Goal: Task Accomplishment & Management: Use online tool/utility

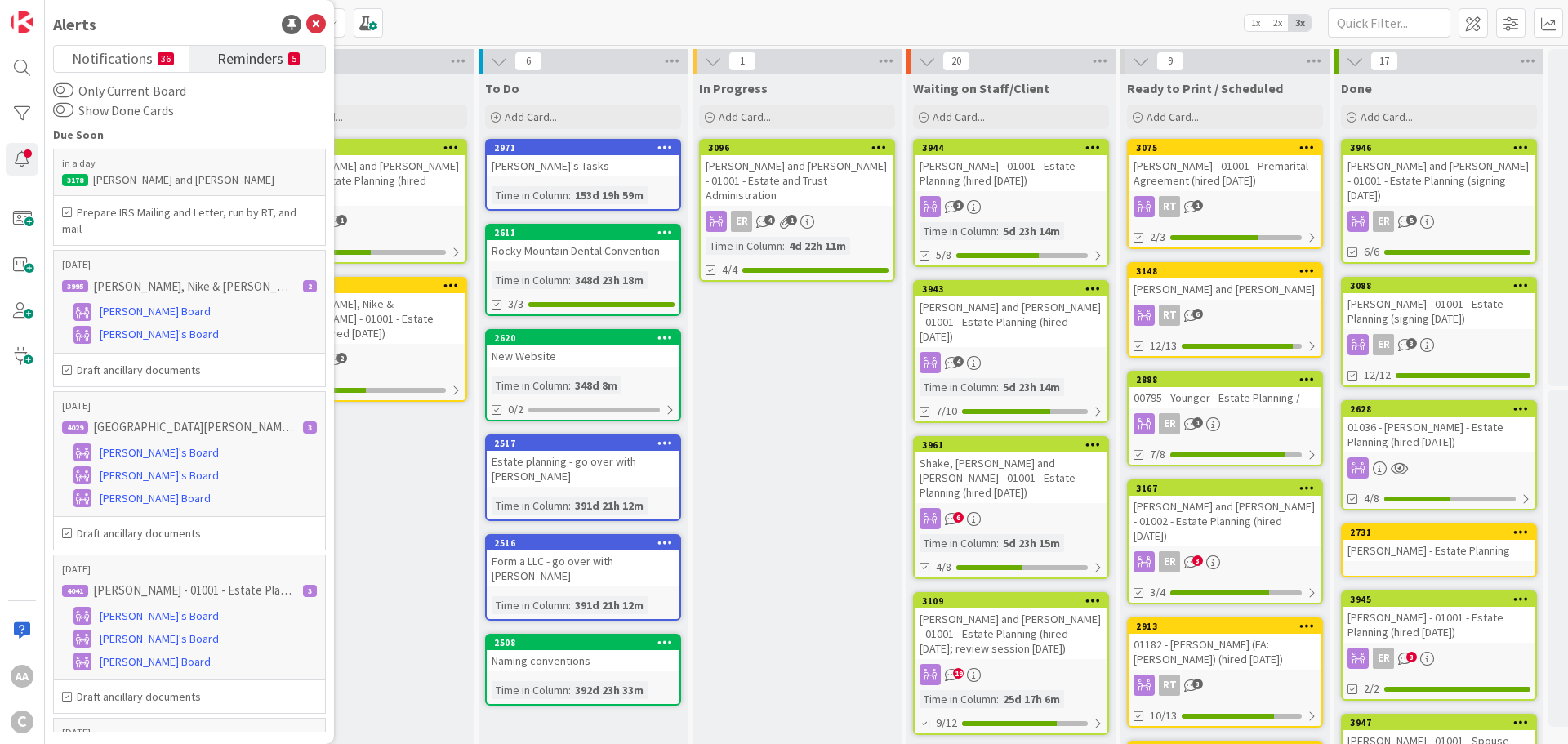
scroll to position [84, 0]
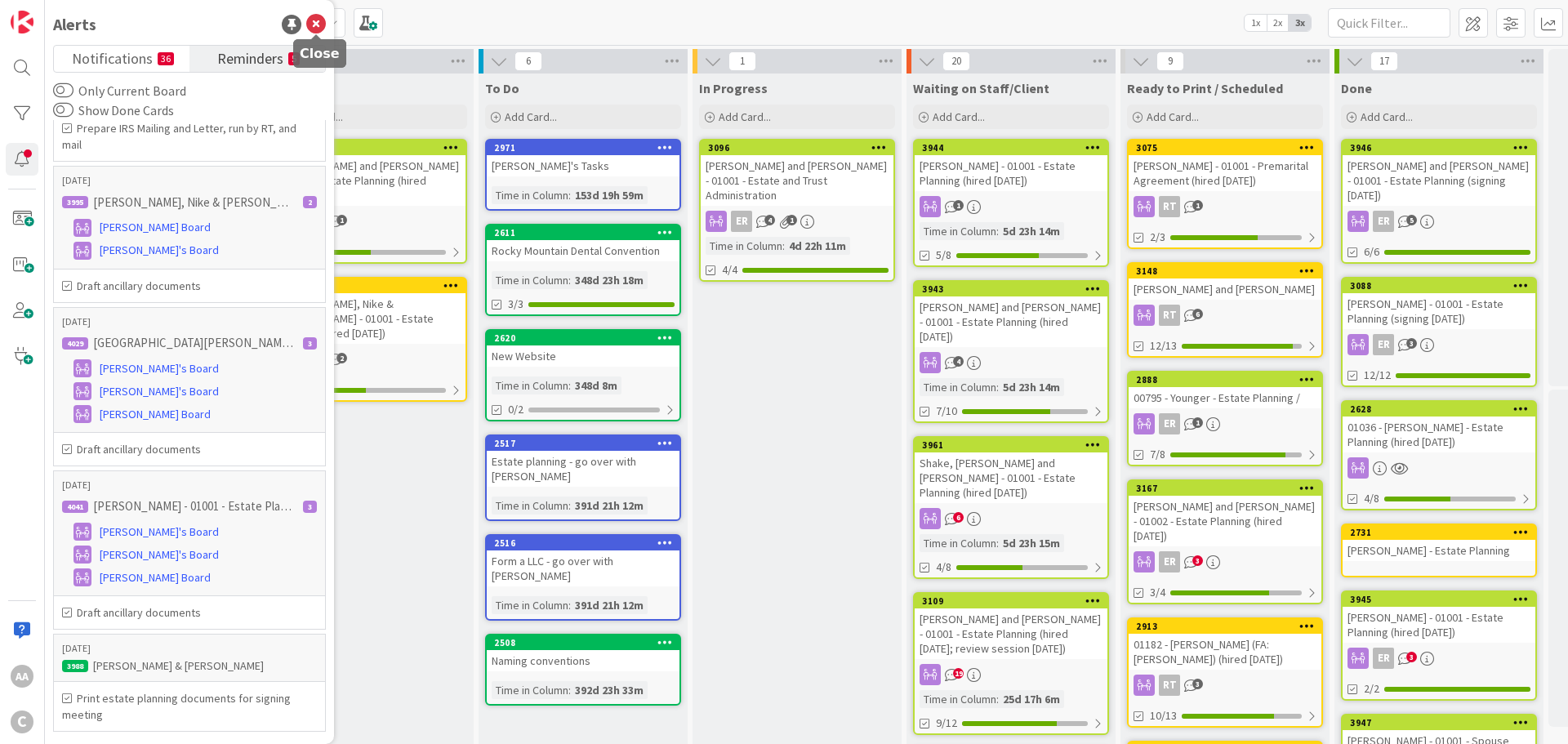
click at [321, 18] on icon at bounding box center [317, 25] width 20 height 20
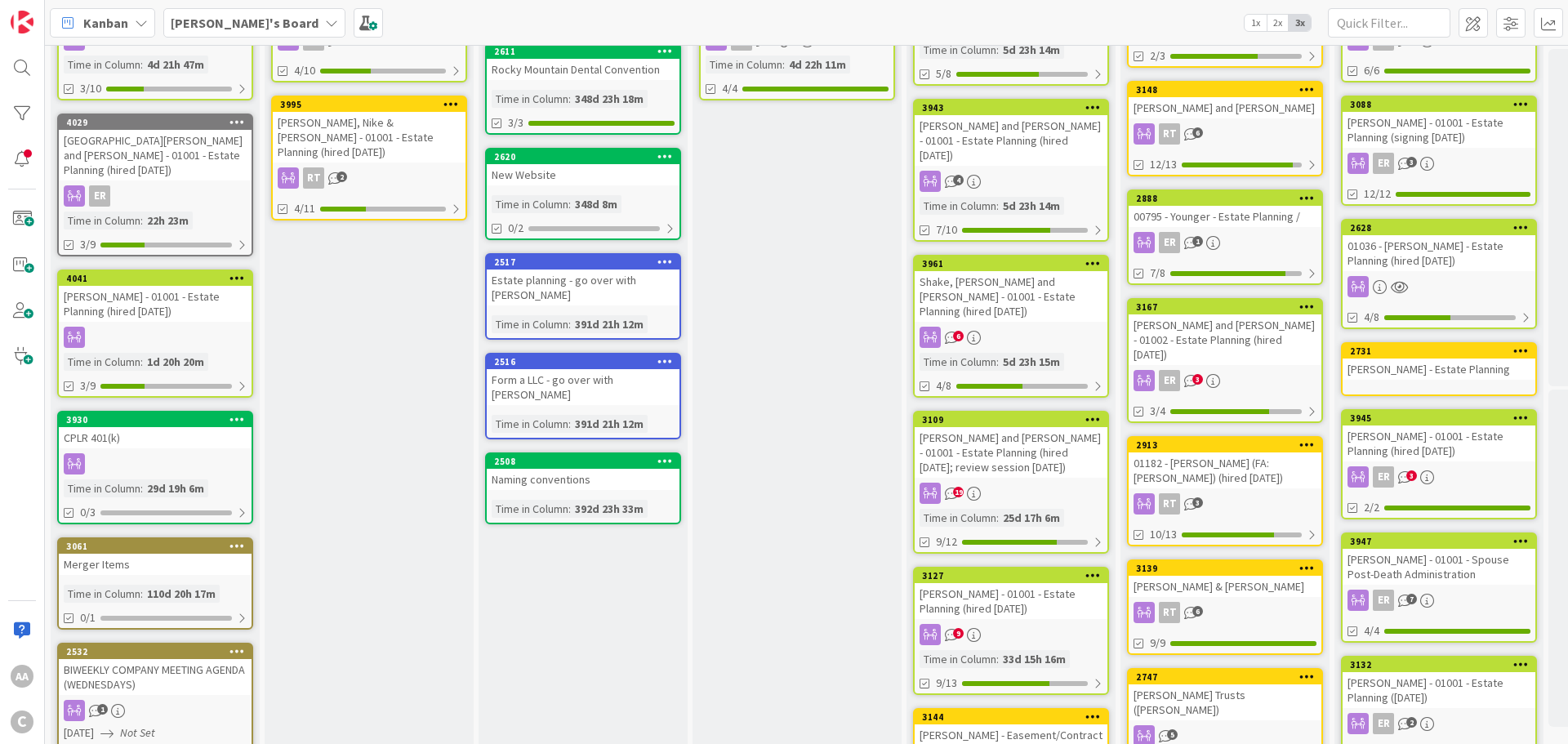
scroll to position [409, 0]
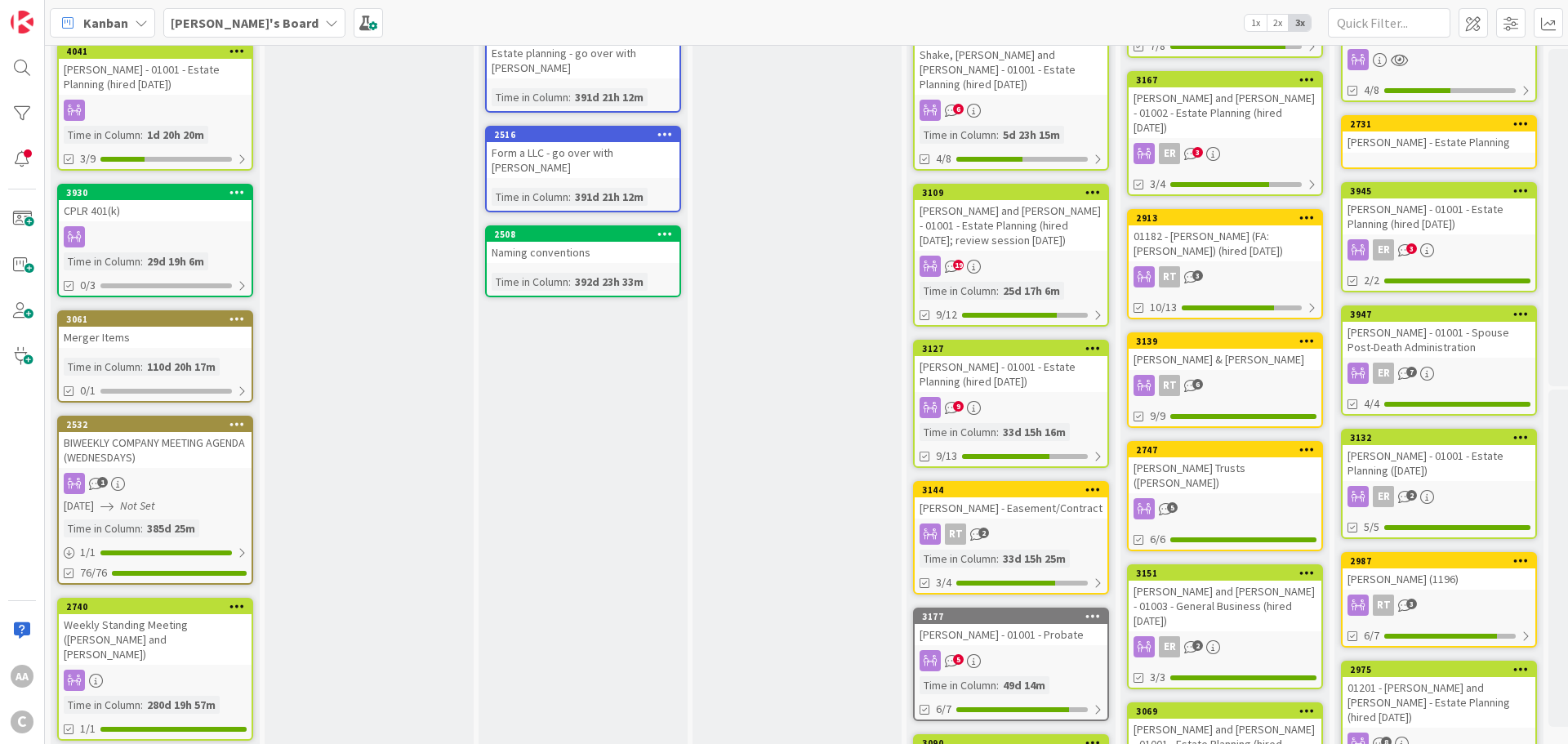
click at [192, 432] on div "BIWEEKLY COMPANY MEETING AGENDA (WEDNESDAYS)" at bounding box center [155, 449] width 193 height 36
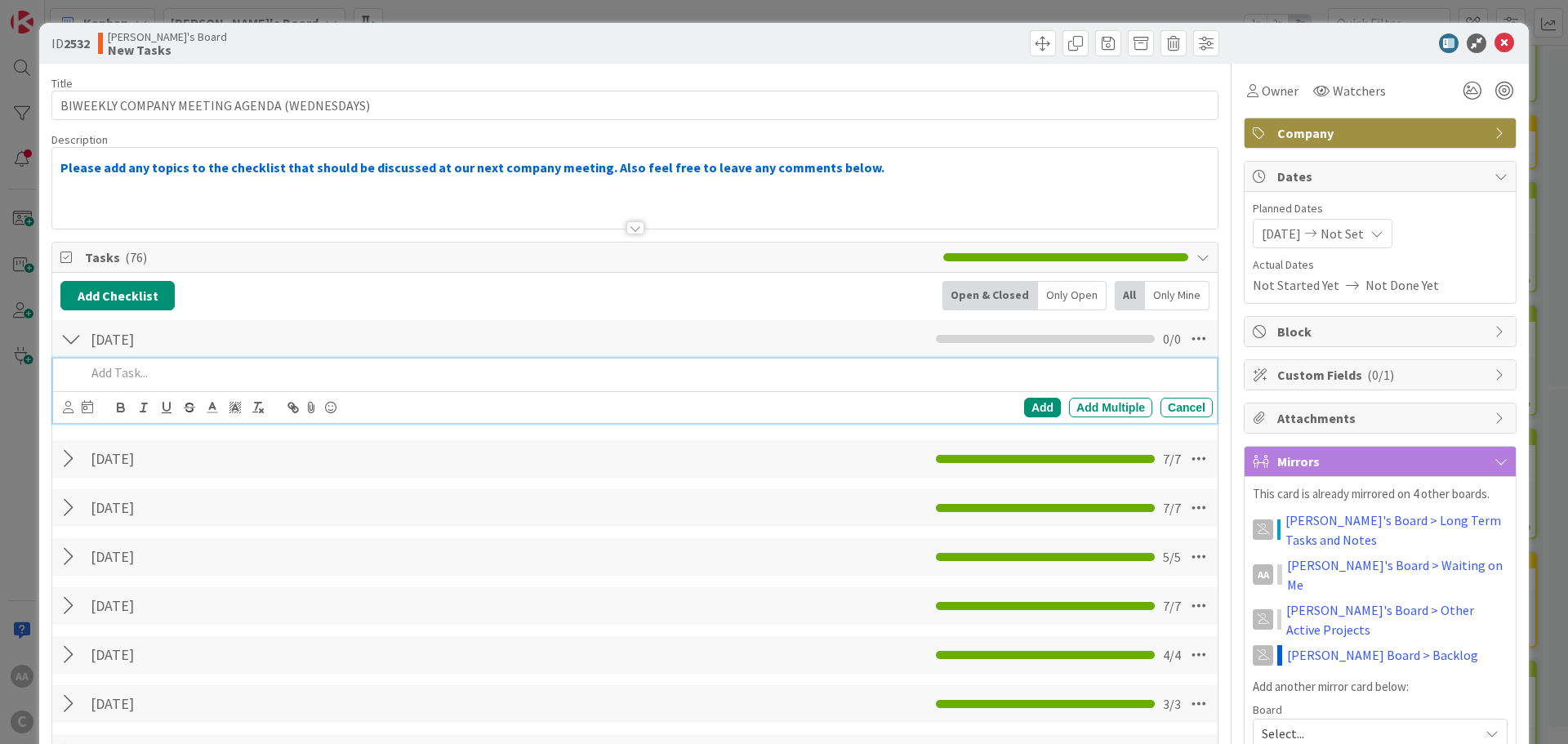
click at [148, 376] on p at bounding box center [645, 372] width 1120 height 19
click at [1024, 408] on div "Add" at bounding box center [1042, 408] width 37 height 20
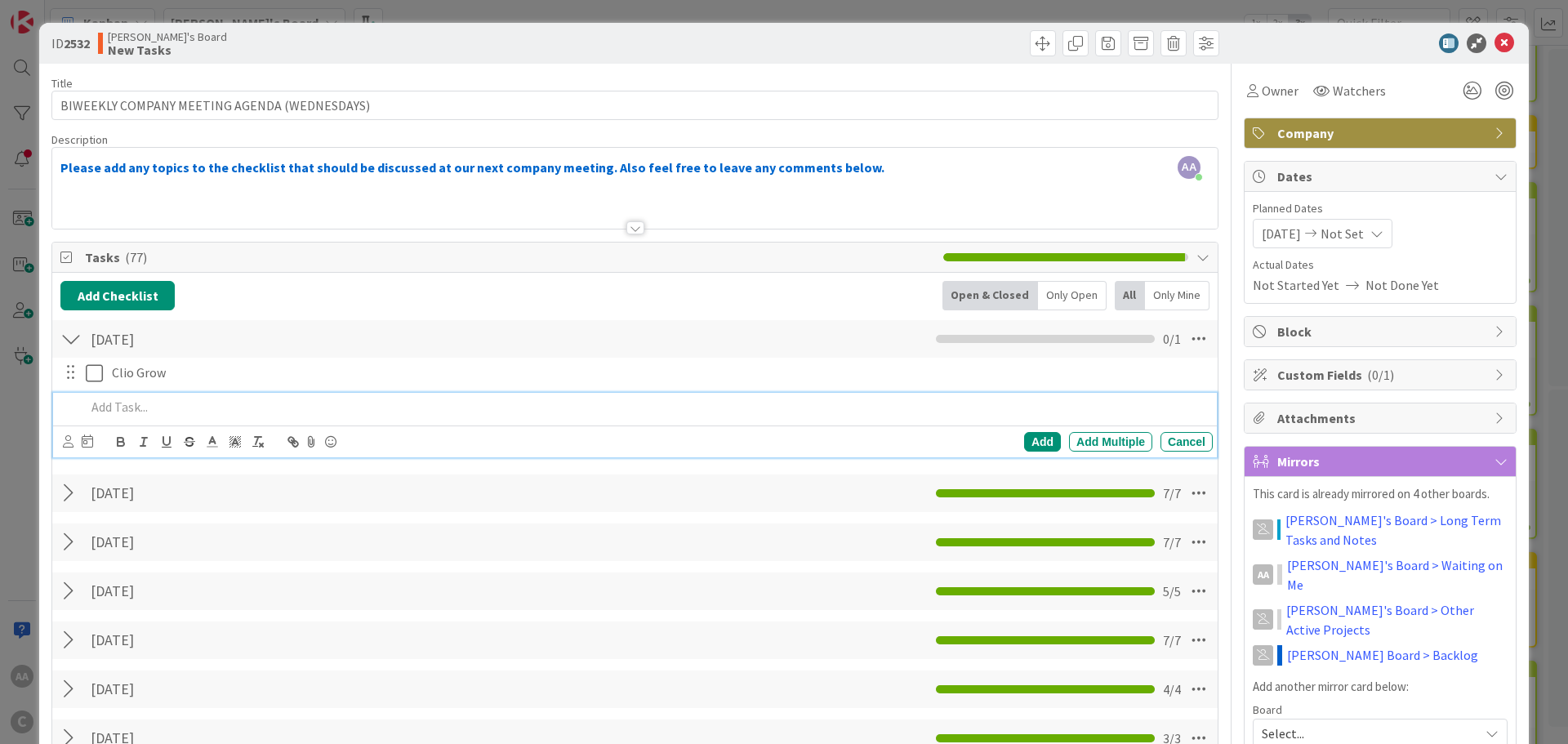
click at [150, 413] on p at bounding box center [645, 407] width 1120 height 19
click at [1034, 442] on div "Add" at bounding box center [1042, 441] width 37 height 20
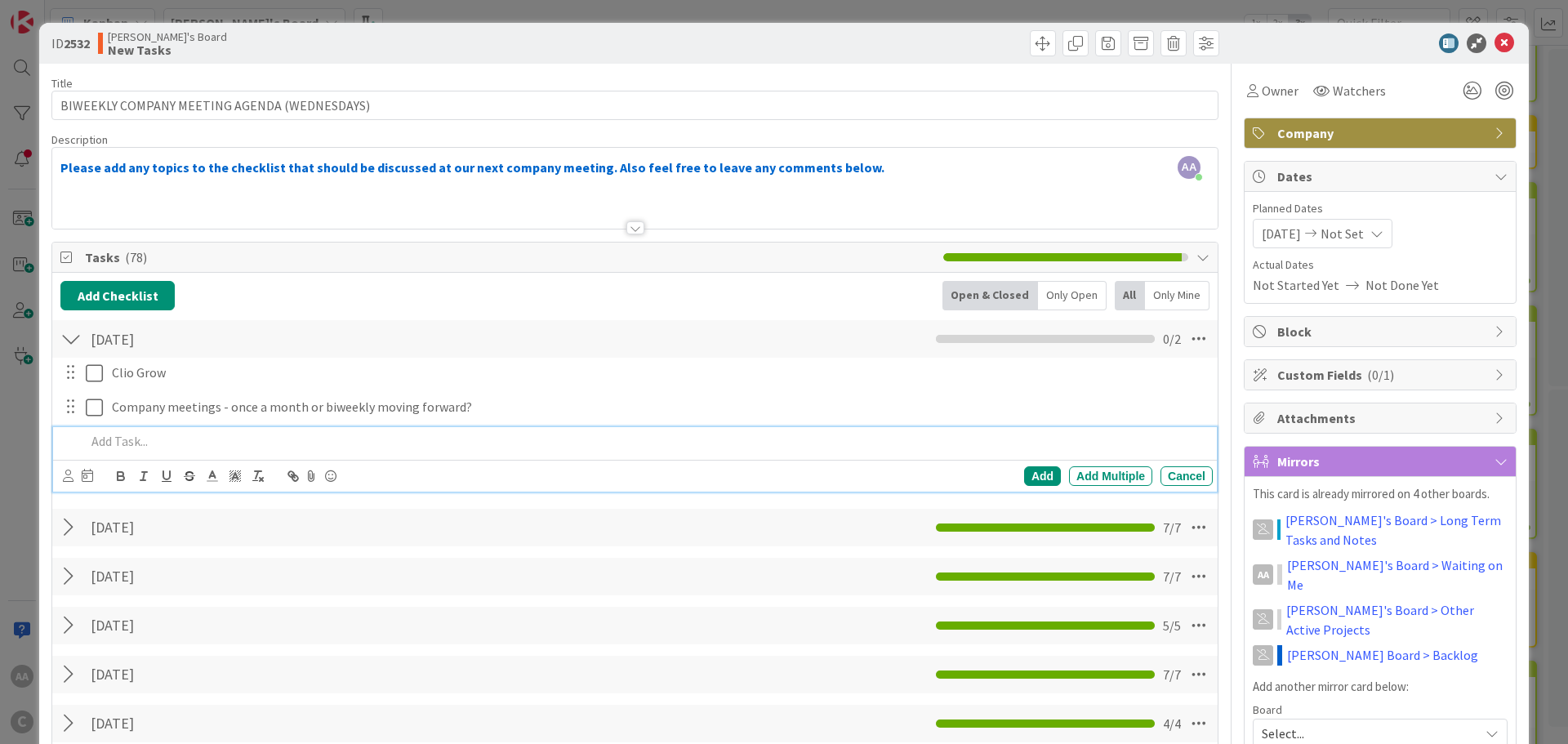
click at [106, 434] on p at bounding box center [645, 440] width 1120 height 19
click at [1024, 474] on div "Add" at bounding box center [1042, 476] width 37 height 20
